Goal: Register for event/course: Sign up to attend an event or enroll in a course

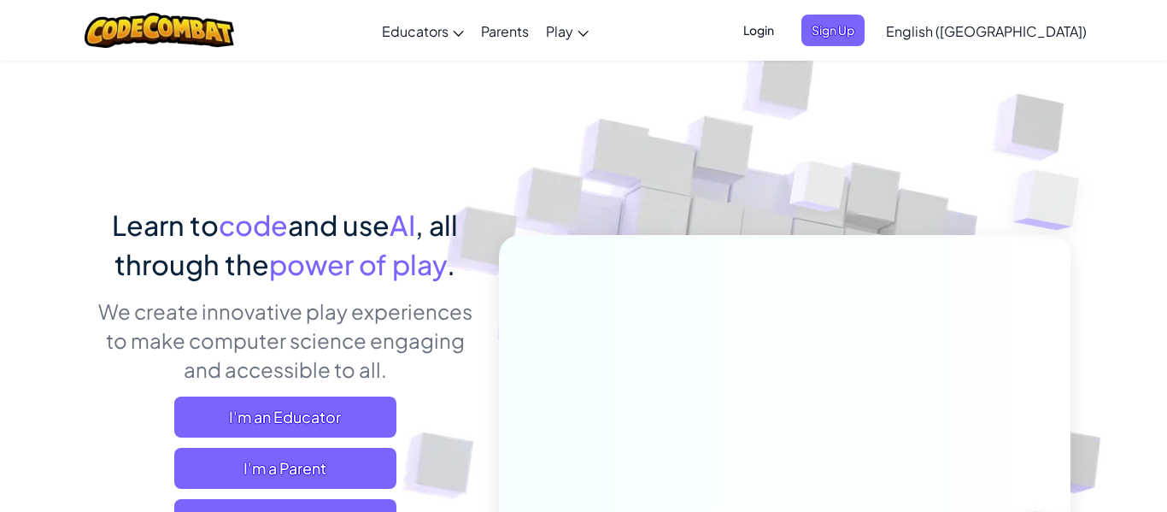
click at [784, 37] on span "Login" at bounding box center [758, 31] width 51 height 32
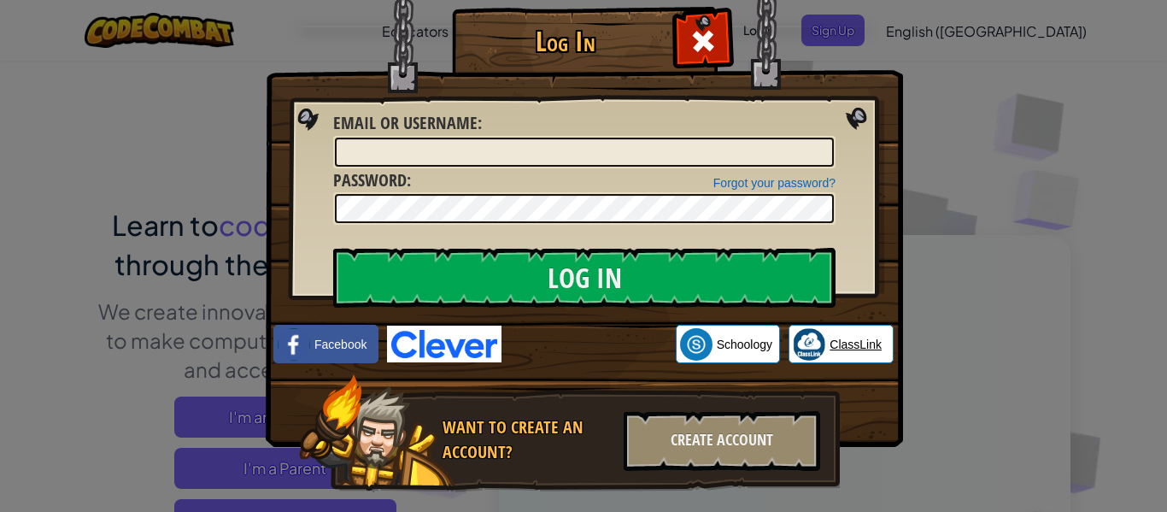
click at [831, 349] on span "ClassLink" at bounding box center [856, 344] width 52 height 17
click at [707, 28] on span at bounding box center [703, 40] width 27 height 27
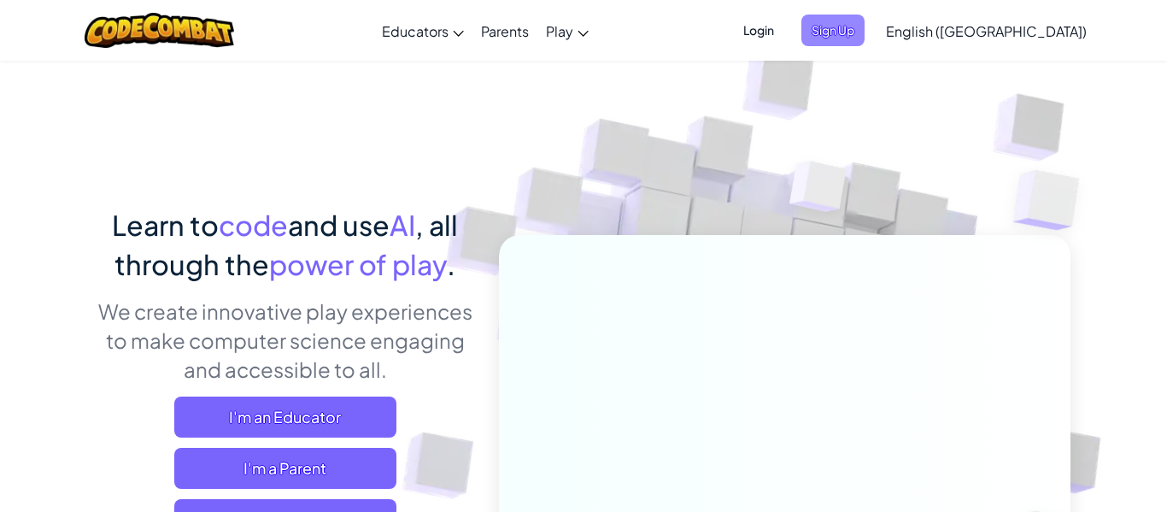
click at [865, 24] on span "Sign Up" at bounding box center [832, 31] width 63 height 32
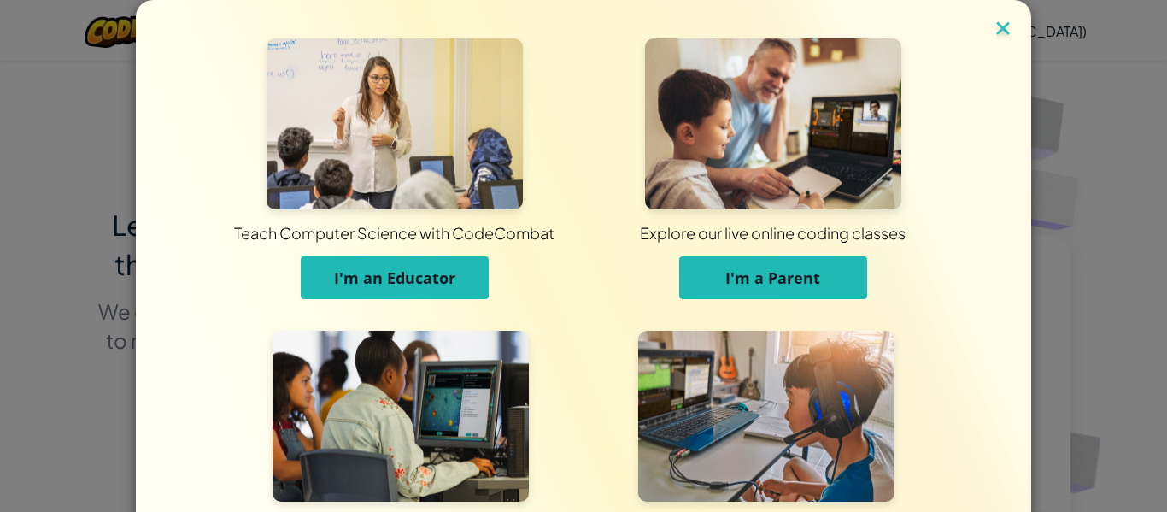
click at [1005, 28] on img at bounding box center [1003, 30] width 22 height 26
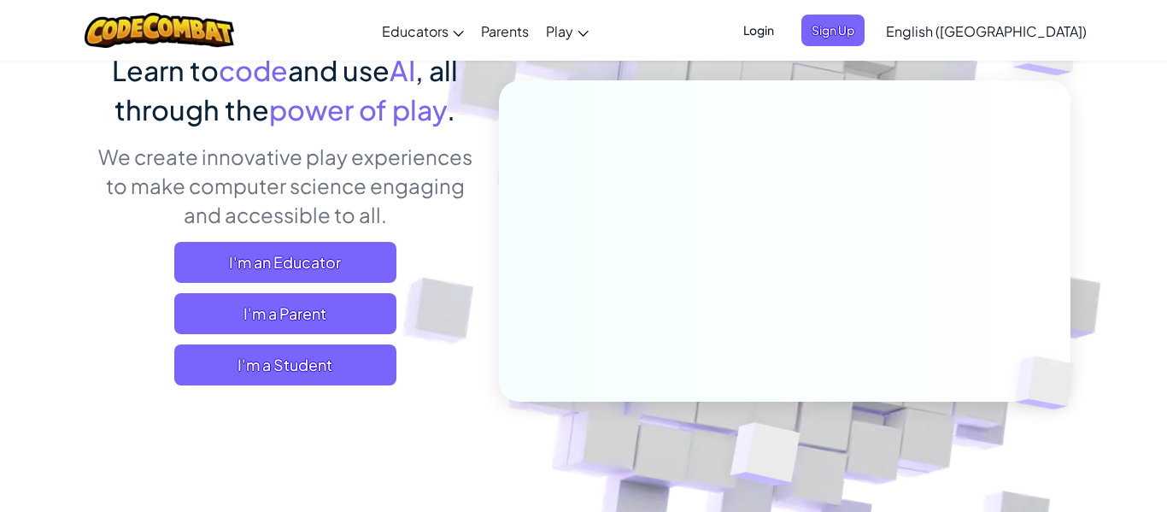
scroll to position [149, 0]
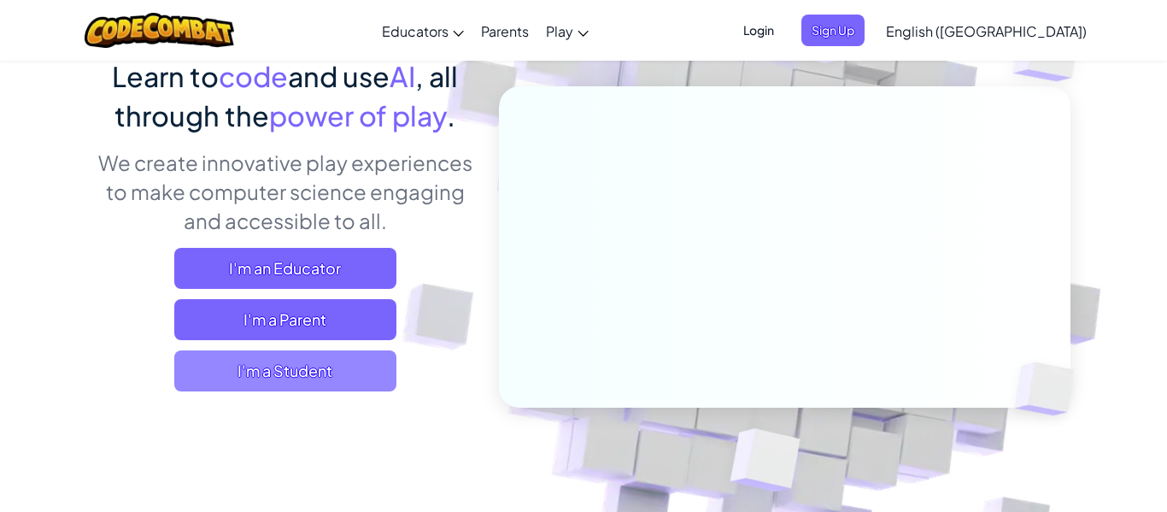
click at [262, 361] on span "I'm a Student" at bounding box center [285, 370] width 222 height 41
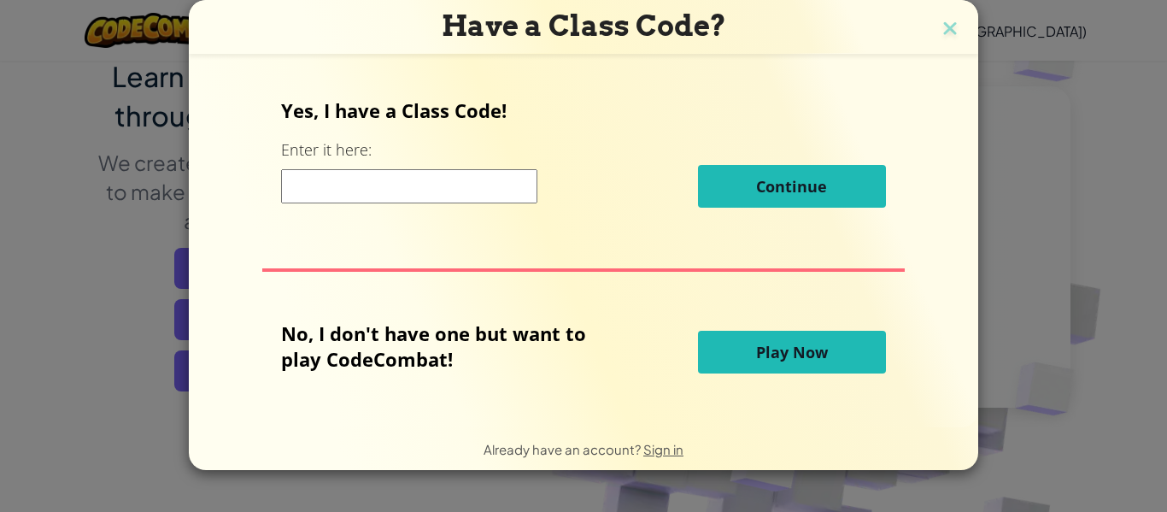
click at [347, 193] on input at bounding box center [409, 186] width 256 height 34
type input "4"
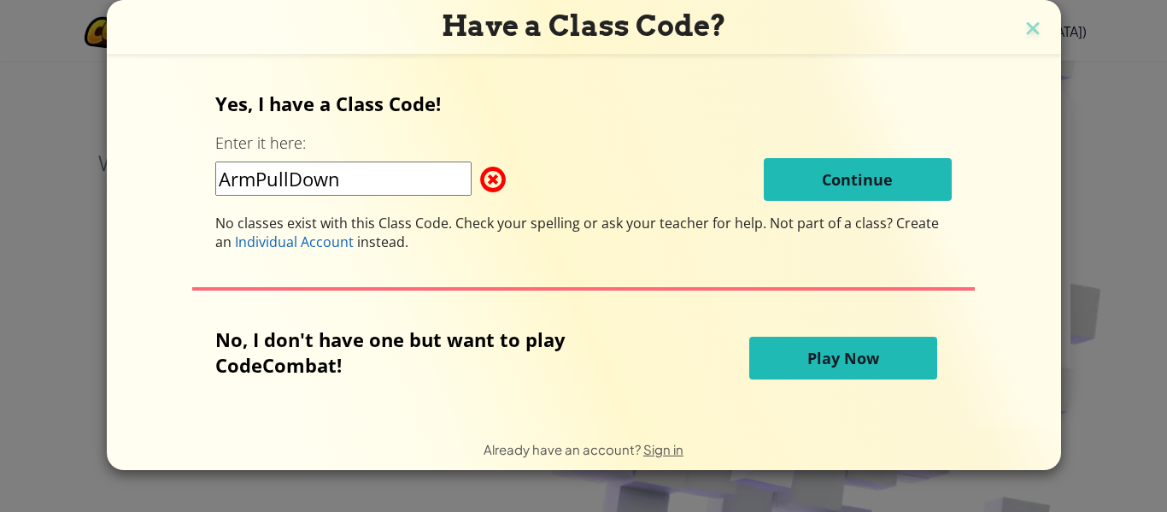
type input "ArmPullDown"
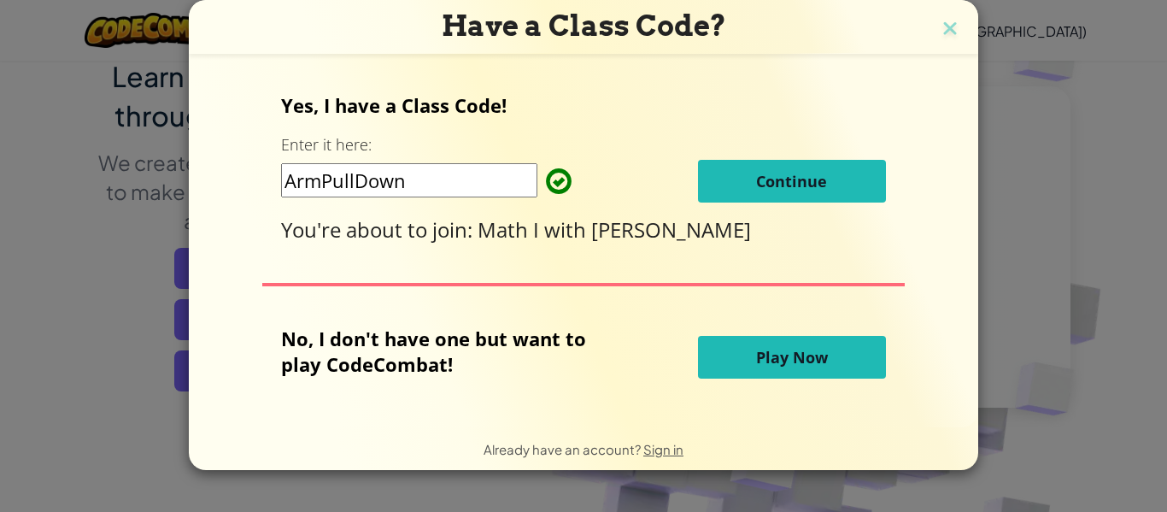
click at [772, 167] on button "Continue" at bounding box center [792, 181] width 188 height 43
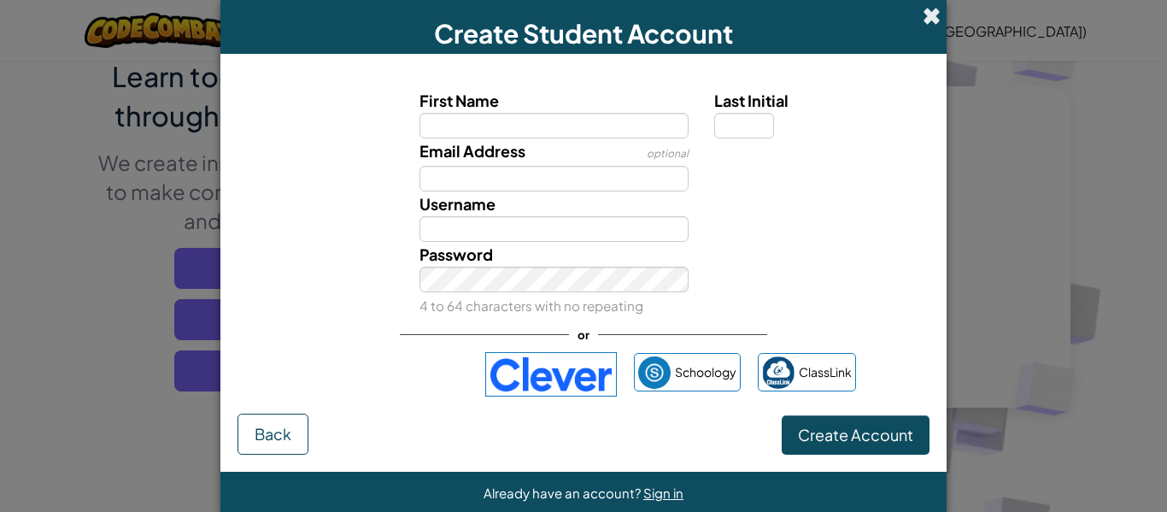
click at [932, 15] on span at bounding box center [932, 16] width 18 height 18
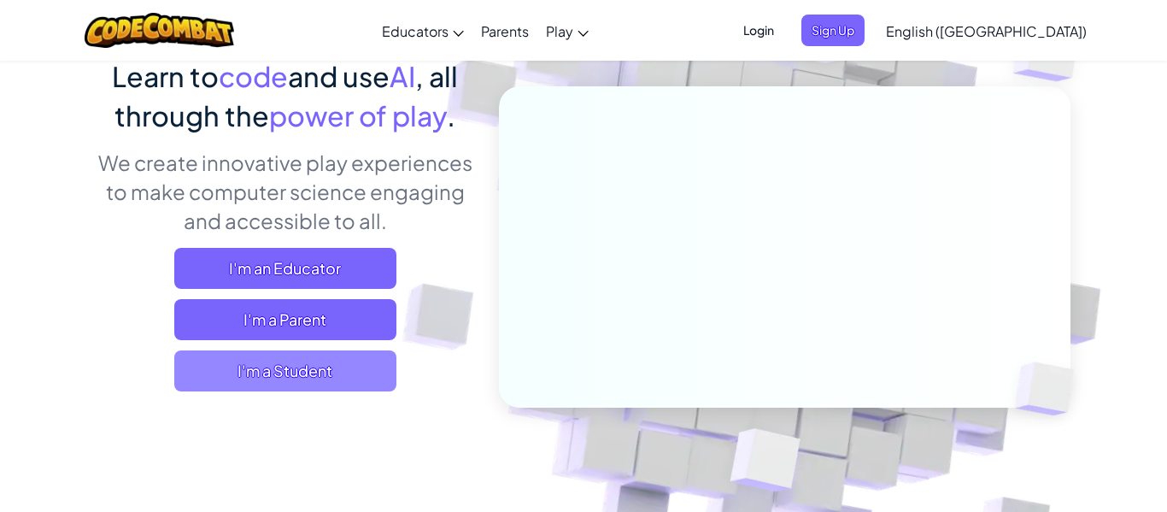
click at [328, 379] on span "I'm a Student" at bounding box center [285, 370] width 222 height 41
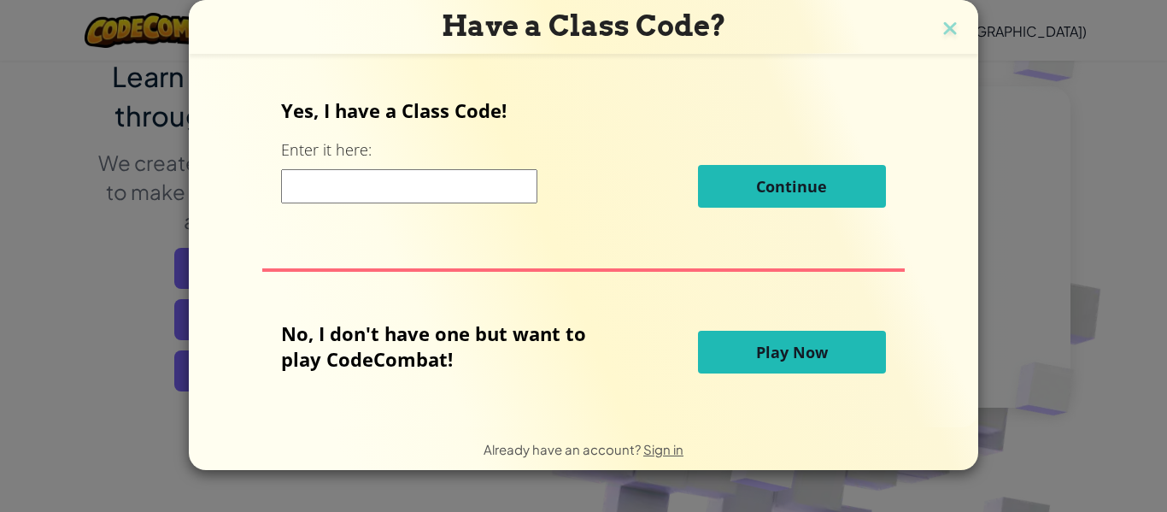
click at [393, 193] on input at bounding box center [409, 186] width 256 height 34
type input "ArmPullDown"
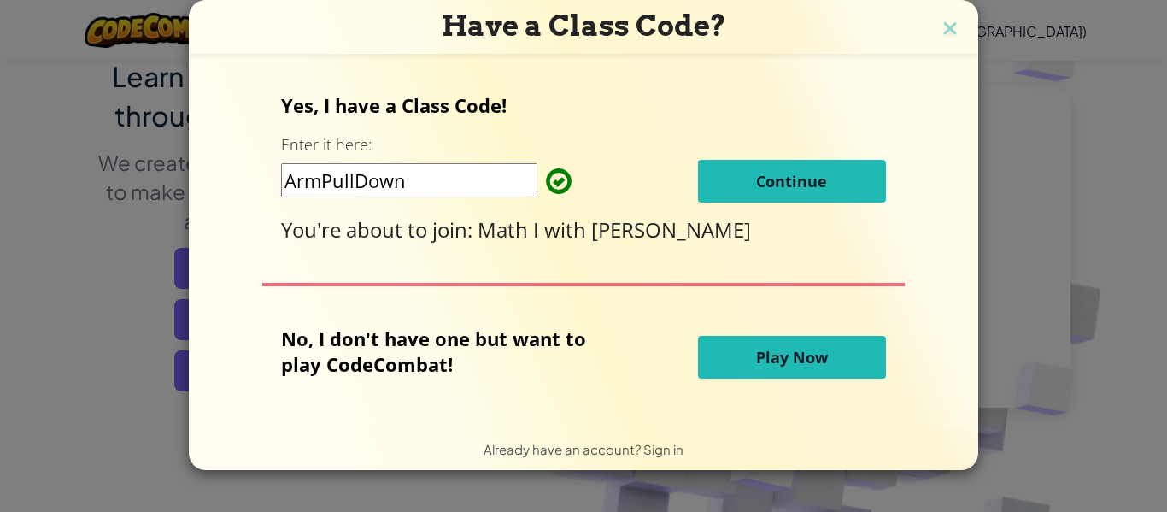
click at [772, 171] on span "Continue" at bounding box center [791, 181] width 71 height 21
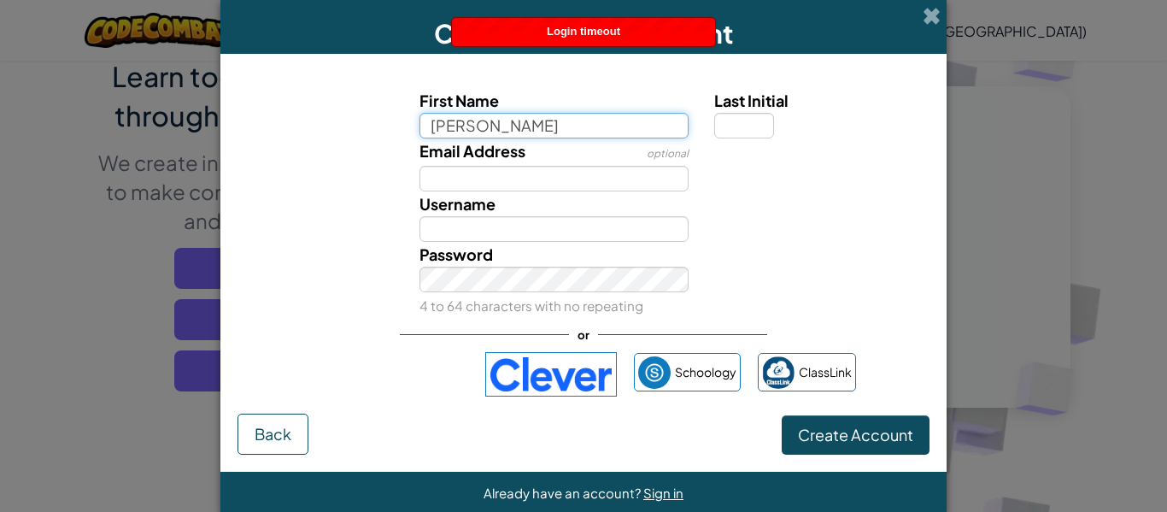
type input "Raylee"
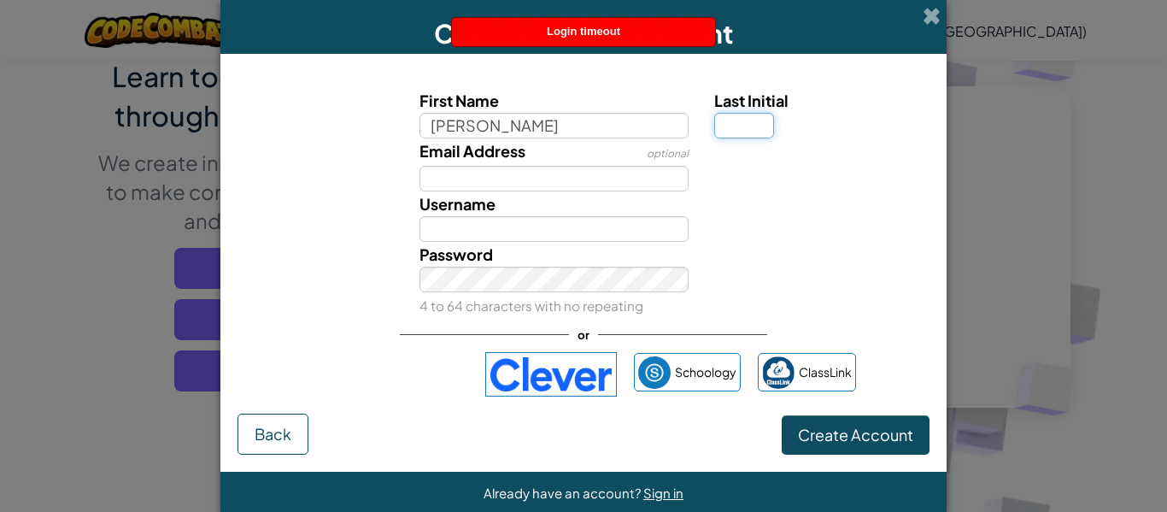
click at [762, 125] on input "Last Initial" at bounding box center [744, 126] width 60 height 26
type input "Raylee"
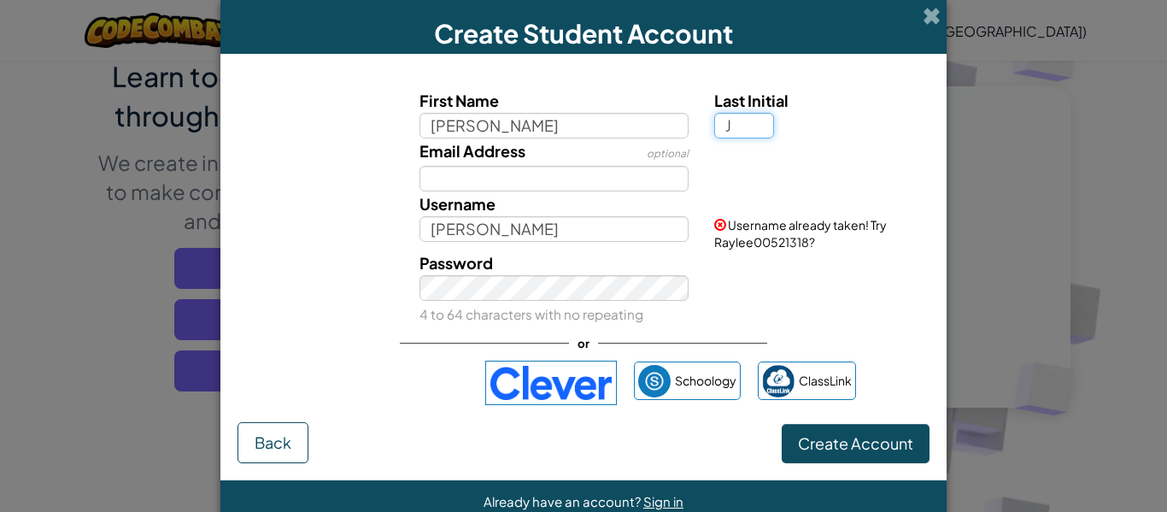
type input "J"
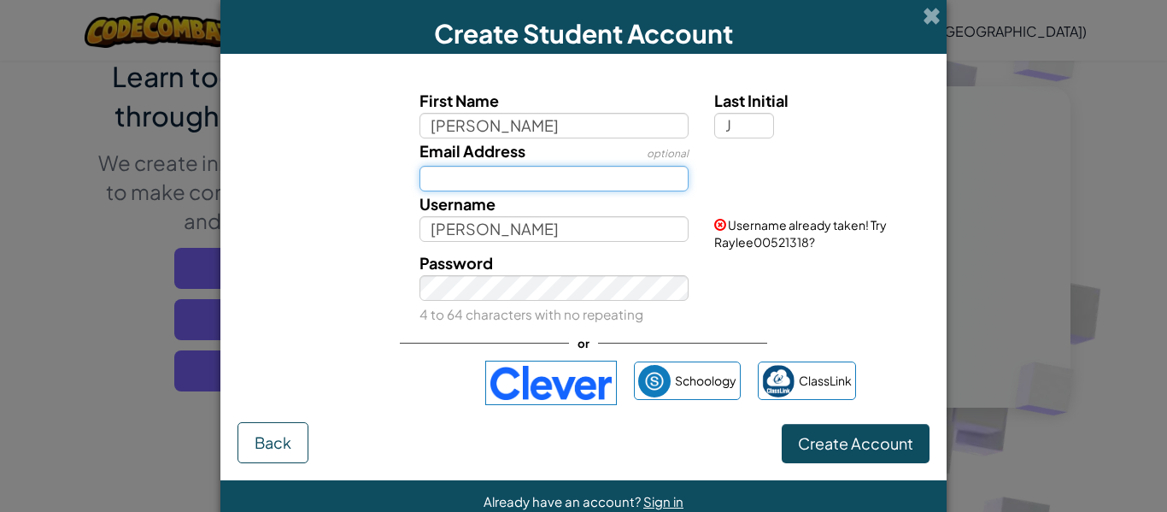
click at [608, 170] on input "Email Address" at bounding box center [555, 179] width 270 height 26
type input "RayleeJ"
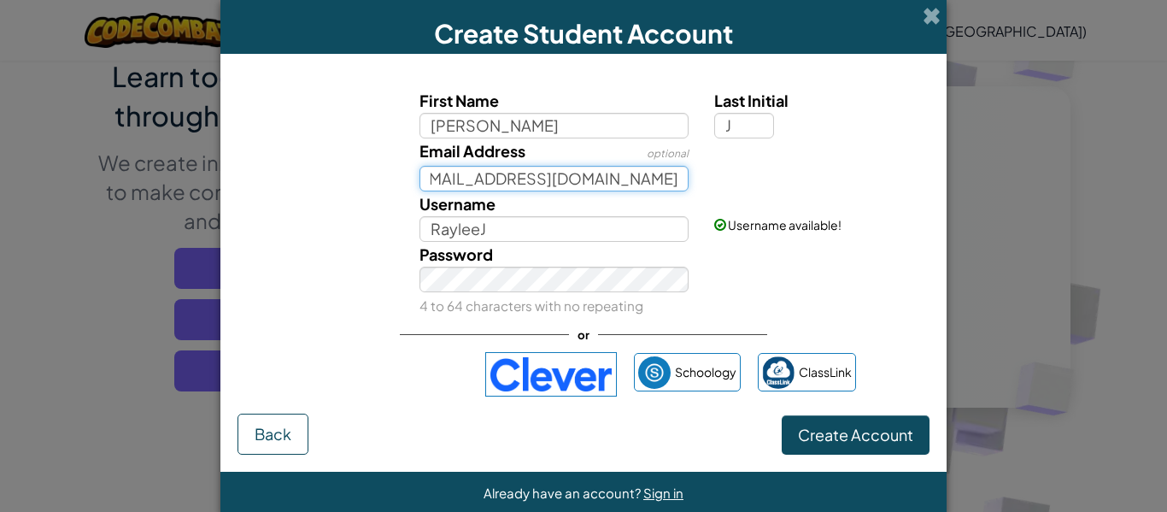
scroll to position [0, 68]
type input "rayleej586@students.caldwellschools.com"
click at [718, 171] on div "Email Address optional rayleej586@students.caldwellschools.com" at bounding box center [583, 164] width 709 height 53
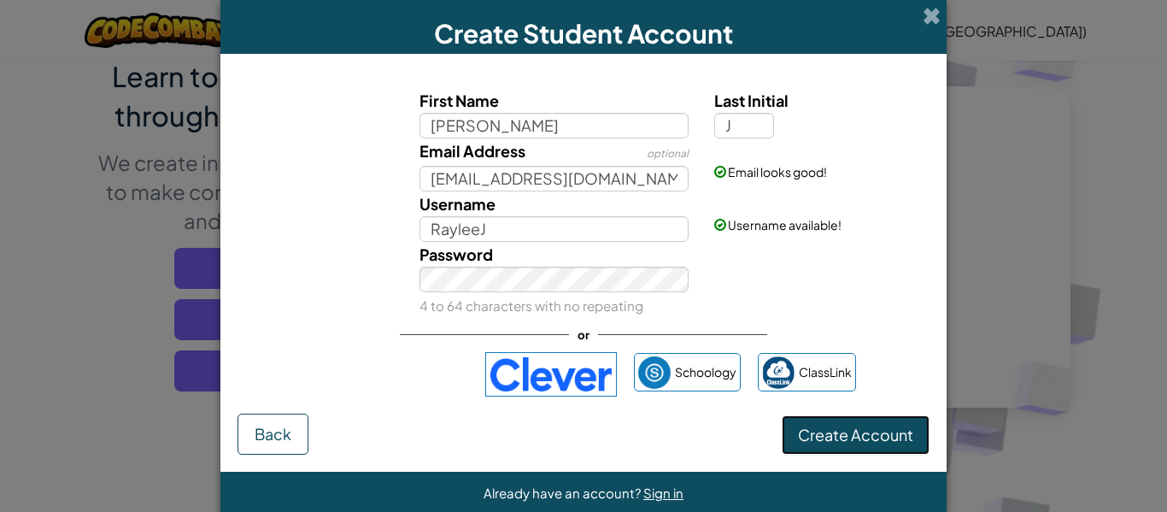
click at [885, 436] on span "Create Account" at bounding box center [855, 435] width 115 height 20
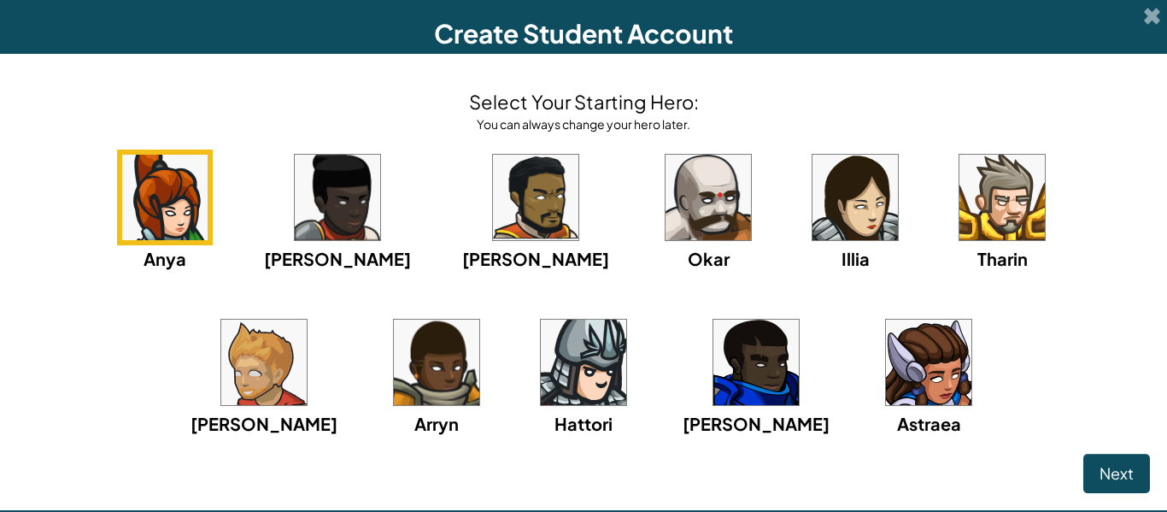
click at [493, 220] on img at bounding box center [535, 197] width 85 height 85
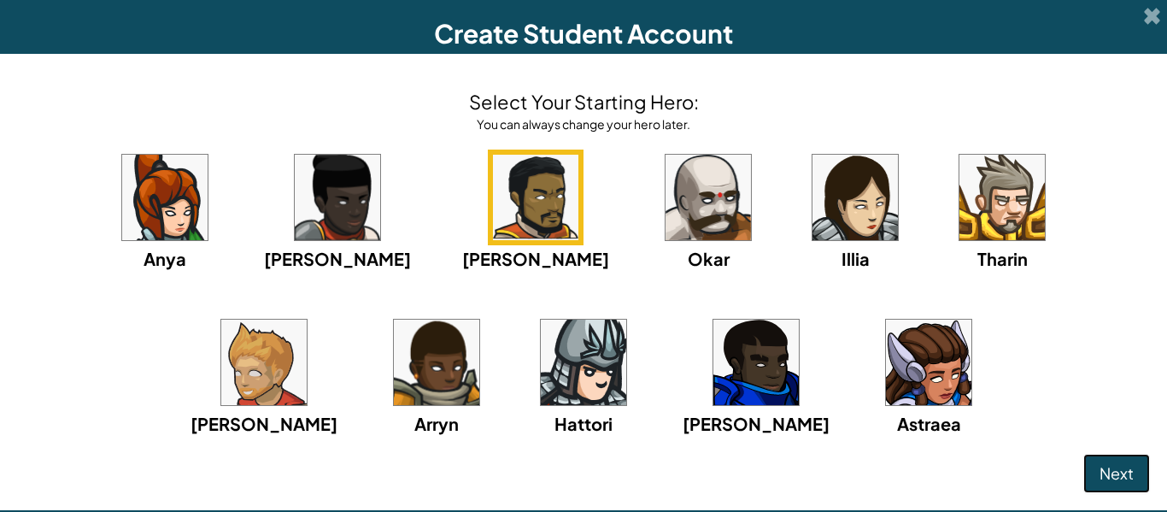
click at [1131, 479] on span "Next" at bounding box center [1117, 473] width 34 height 20
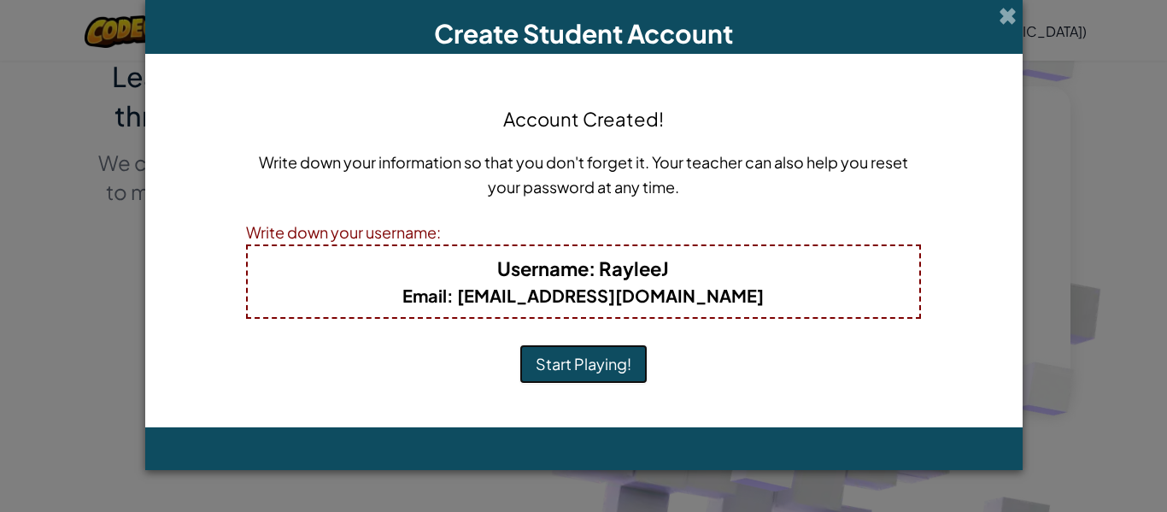
click at [600, 368] on button "Start Playing!" at bounding box center [584, 363] width 128 height 39
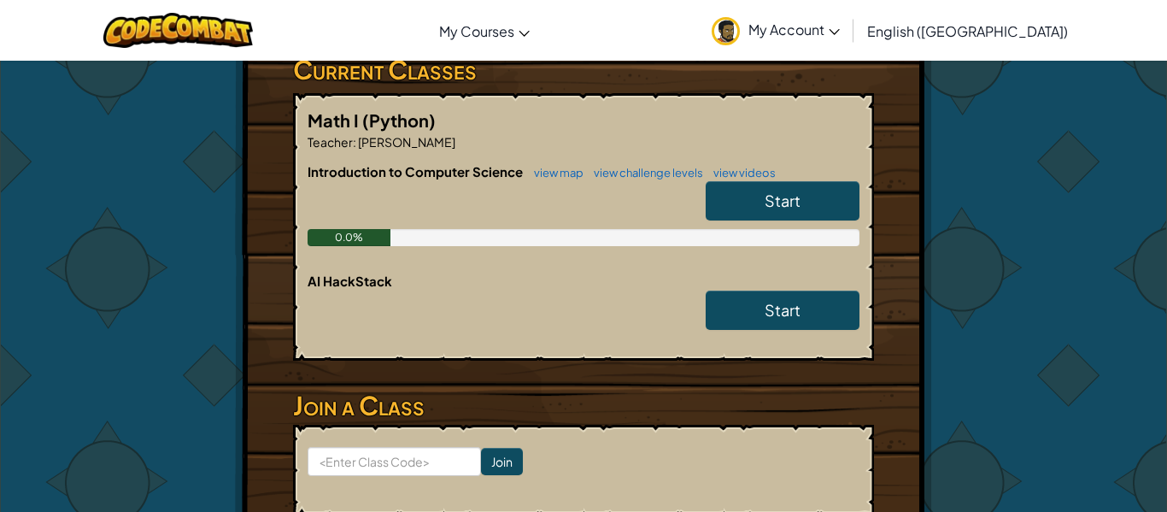
scroll to position [324, 0]
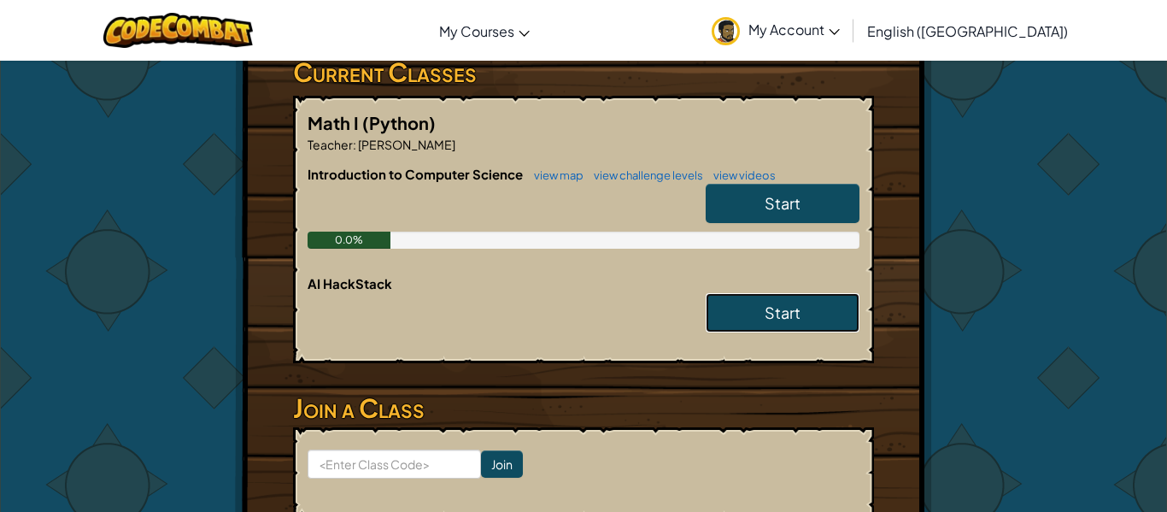
click at [753, 293] on link "Start" at bounding box center [783, 312] width 154 height 39
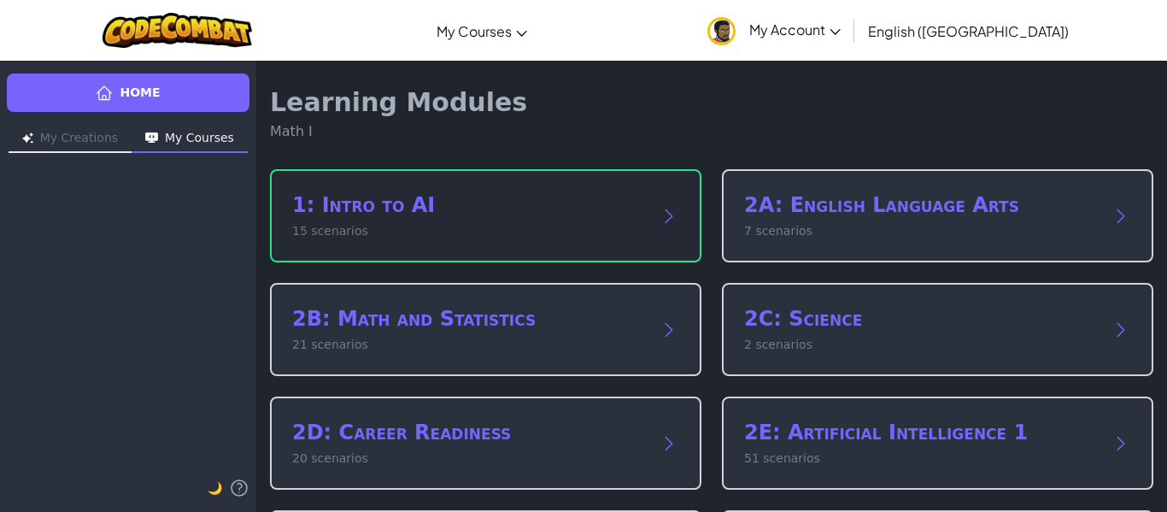
click at [591, 225] on p "15 scenarios" at bounding box center [468, 231] width 353 height 18
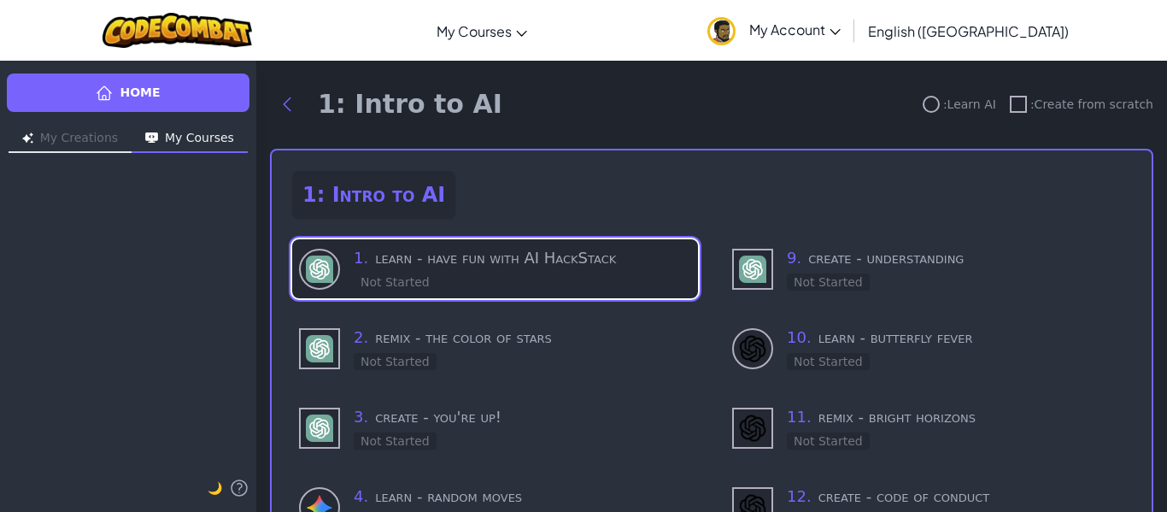
click at [549, 255] on h3 "1 . learn - have fun with AI HackStack" at bounding box center [523, 258] width 338 height 24
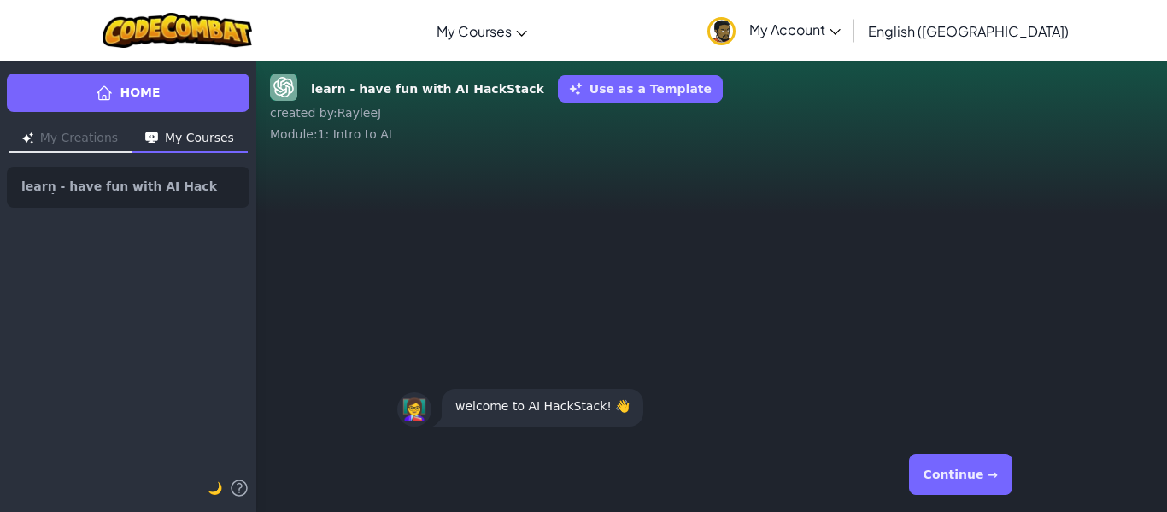
click at [549, 255] on div "👩‍🏫 welcome to AI HackStack! 👋" at bounding box center [711, 296] width 911 height 280
